Goal: Use online tool/utility: Use online tool/utility

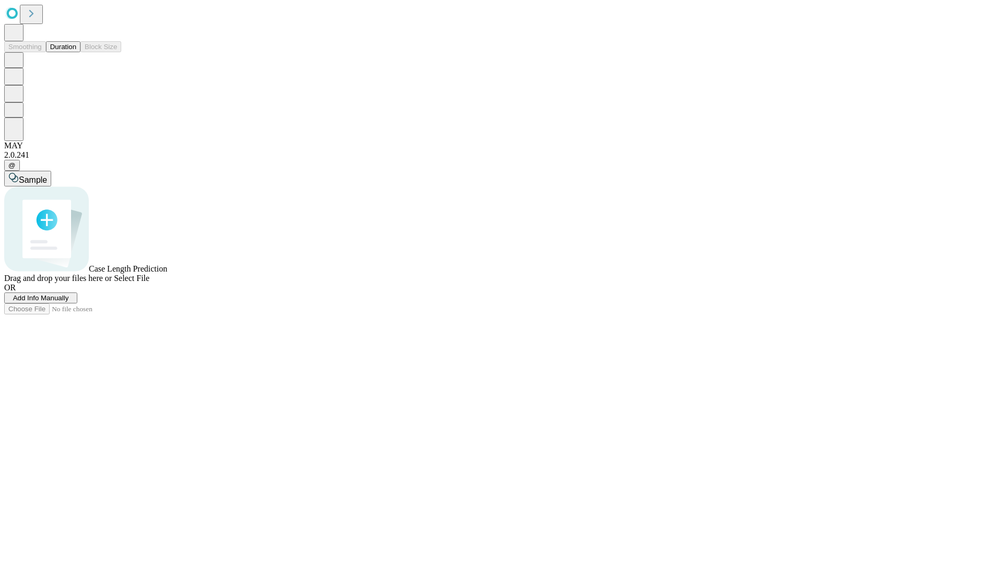
click at [149, 283] on span "Select File" at bounding box center [132, 278] width 36 height 9
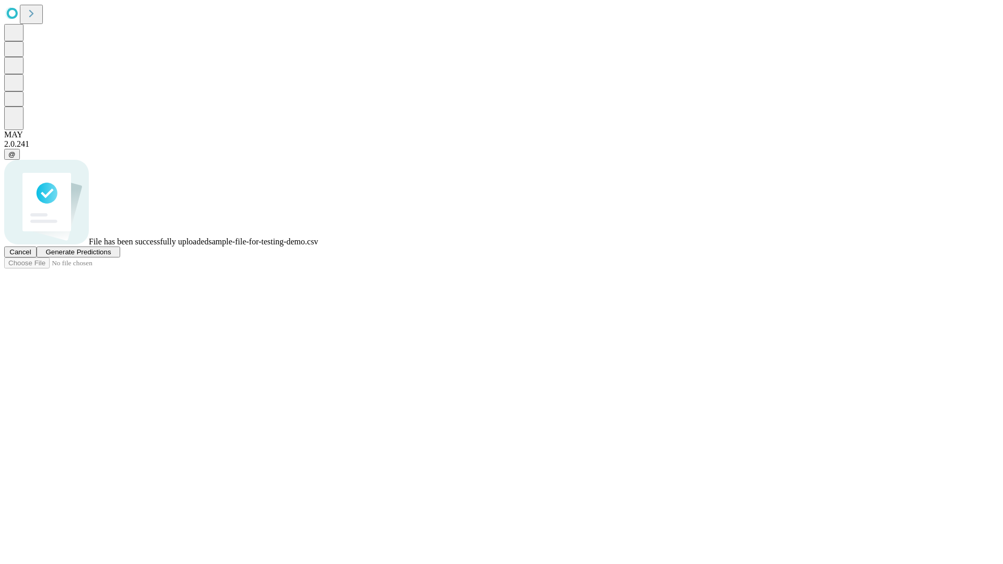
click at [111, 256] on span "Generate Predictions" at bounding box center [77, 252] width 65 height 8
